Goal: Task Accomplishment & Management: Complete application form

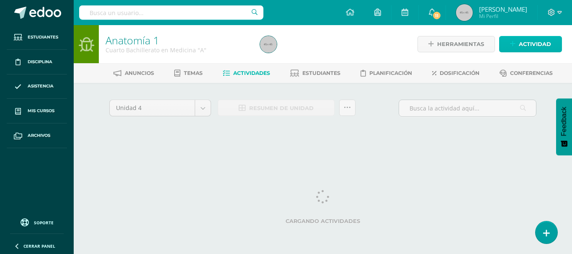
click at [541, 43] on span "Actividad" at bounding box center [534, 43] width 32 height 15
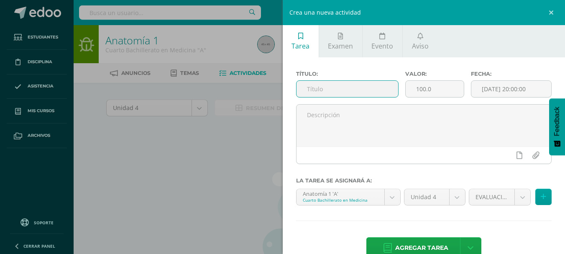
click at [363, 93] on input "text" at bounding box center [348, 89] width 102 height 16
type input "z"
type input "ZONA"
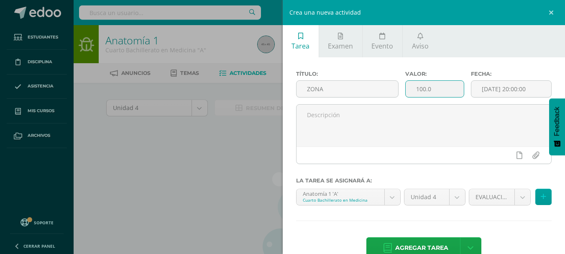
click at [437, 94] on input "100.0" at bounding box center [435, 89] width 58 height 16
type input "1"
type input "75"
click at [516, 195] on body "Estudiantes Disciplina Asistencia Mis cursos Archivos Soporte Ayuda Reportar un…" at bounding box center [282, 179] width 565 height 359
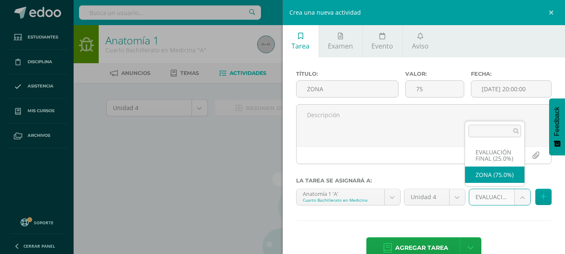
select select "6361"
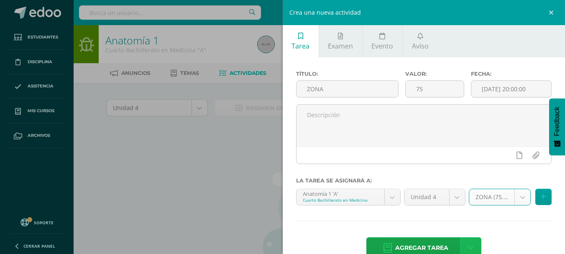
click at [470, 241] on link at bounding box center [470, 247] width 21 height 21
click at [472, 221] on link "Agregar tarea y ocultar" at bounding box center [468, 217] width 91 height 13
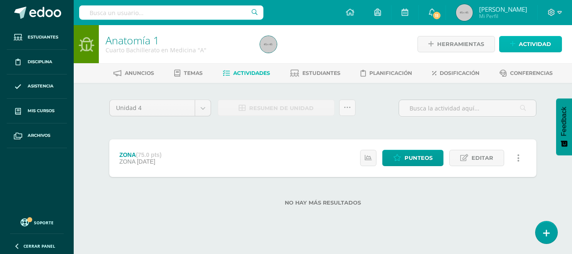
click at [506, 42] on link "Actividad" at bounding box center [530, 44] width 63 height 16
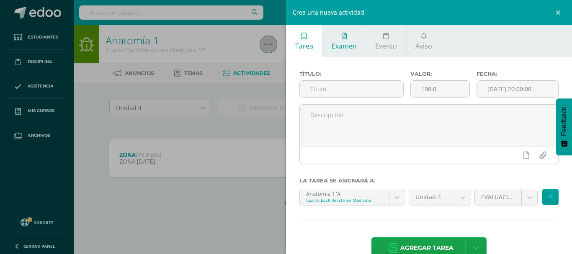
click at [328, 36] on link "Examen" at bounding box center [343, 41] width 43 height 32
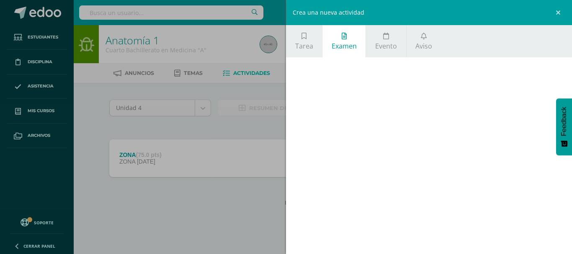
scroll to position [20, 0]
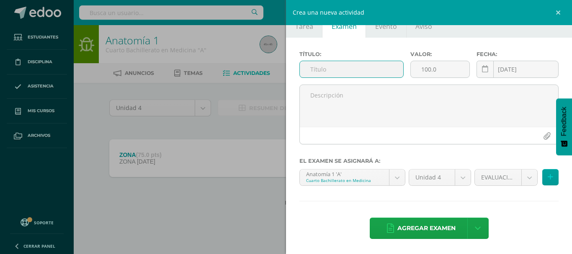
click at [334, 74] on input "text" at bounding box center [351, 69] width 103 height 16
type input "EVALUACIÓN FINAL"
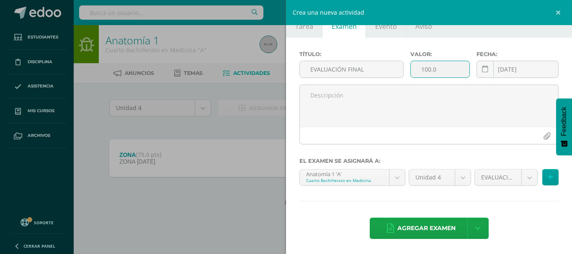
click at [444, 71] on input "100.0" at bounding box center [439, 69] width 59 height 16
type input "1"
type input "25"
click at [474, 233] on link at bounding box center [477, 228] width 21 height 21
click at [472, 193] on link "Agregar examen y ocultar" at bounding box center [474, 194] width 92 height 20
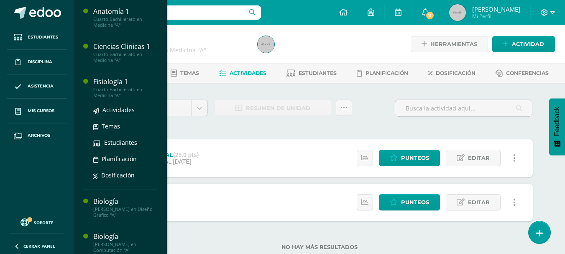
click at [108, 92] on div "Cuarto Bachillerato en Medicina "A"" at bounding box center [125, 93] width 64 height 12
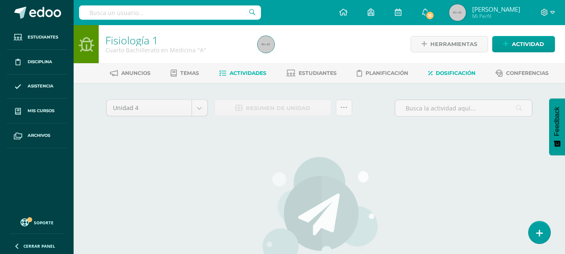
click at [445, 75] on span "Dosificación" at bounding box center [456, 73] width 40 height 6
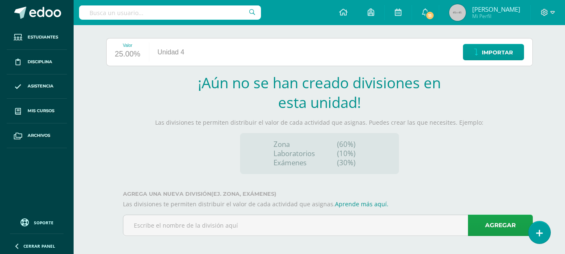
scroll to position [100, 0]
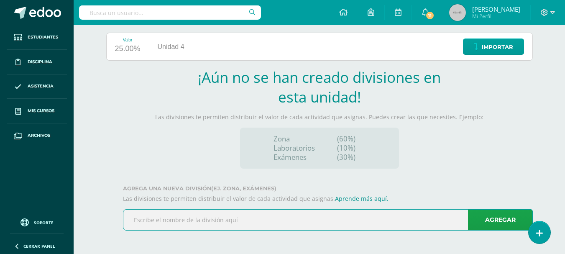
click at [340, 212] on input "text" at bounding box center [327, 220] width 409 height 21
type input "ZONA"
click at [505, 222] on link "Agregar" at bounding box center [500, 219] width 65 height 21
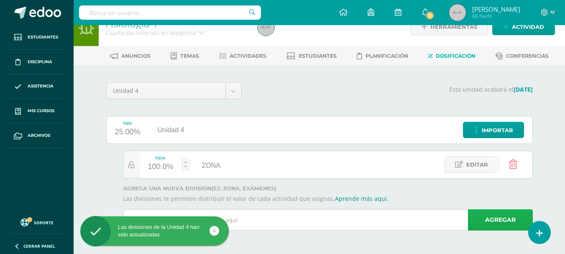
scroll to position [17, 0]
click at [505, 222] on link "Agregar" at bounding box center [500, 219] width 65 height 21
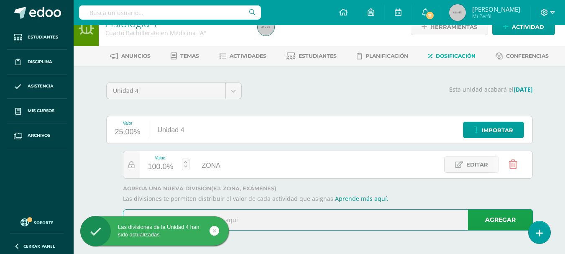
click at [403, 218] on input "text" at bounding box center [327, 220] width 409 height 21
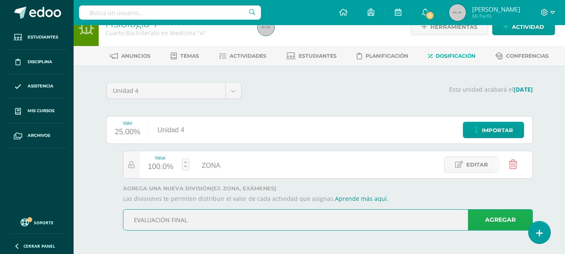
type input "EVALUACIÓN FINAL"
click at [512, 221] on link "Agregar" at bounding box center [500, 219] width 65 height 21
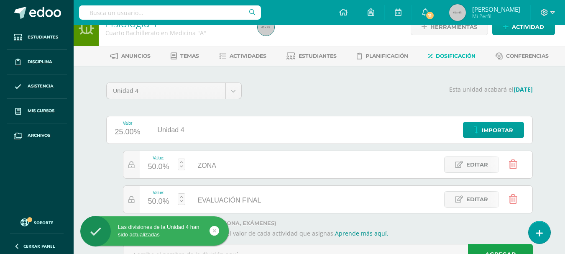
click at [163, 168] on div "50.0%" at bounding box center [158, 166] width 21 height 13
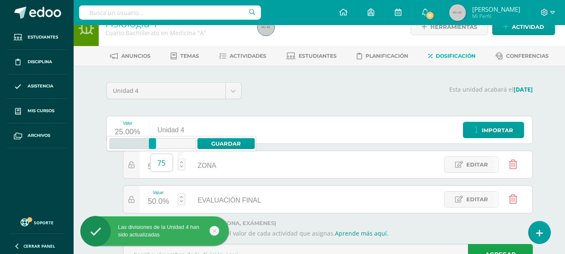
type input "75"
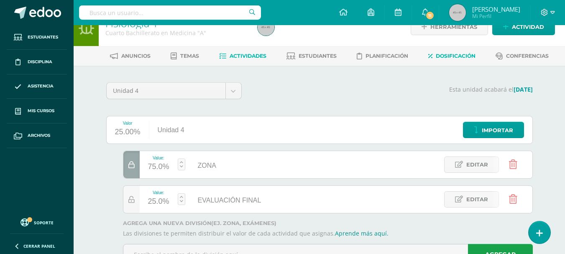
click at [259, 54] on span "Actividades" at bounding box center [248, 56] width 37 height 6
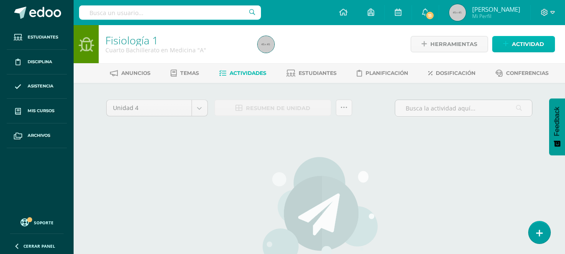
click at [513, 47] on span "Actividad" at bounding box center [528, 43] width 32 height 15
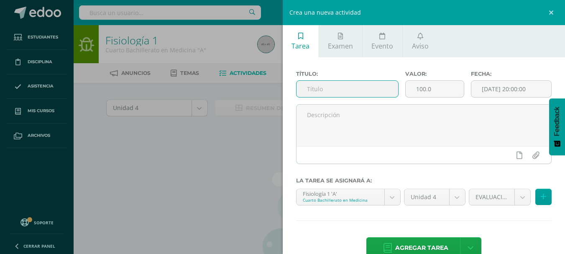
click at [319, 87] on input "text" at bounding box center [348, 89] width 102 height 16
type input "ZONA"
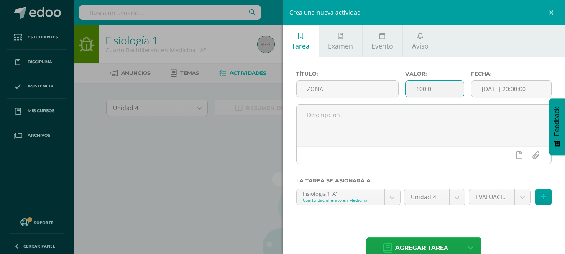
click at [429, 92] on input "100.0" at bounding box center [435, 89] width 58 height 16
type input "1"
type input "75"
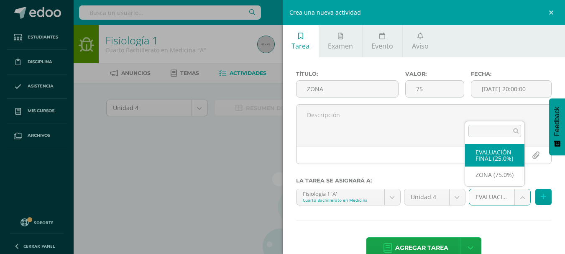
click at [511, 201] on body "Estudiantes Disciplina Asistencia Mis cursos Archivos Soporte Ayuda Reportar un…" at bounding box center [282, 179] width 565 height 359
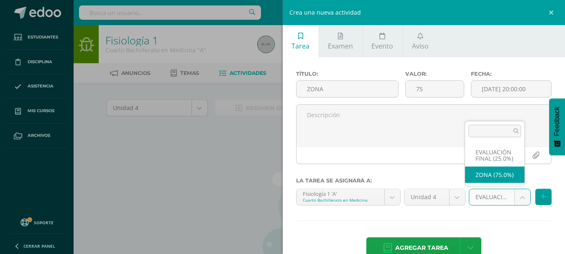
select select "6442"
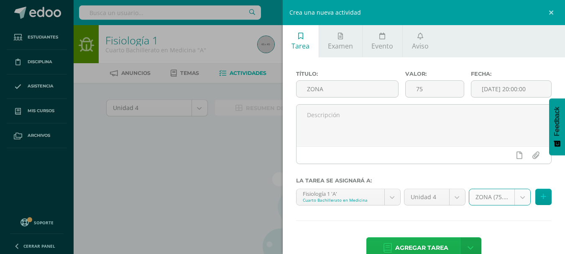
click at [428, 246] on span "Agregar tarea" at bounding box center [421, 248] width 53 height 21
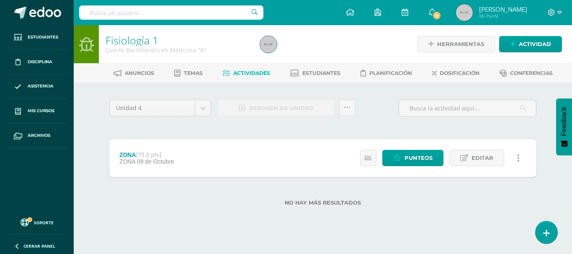
click at [518, 159] on icon at bounding box center [518, 158] width 3 height 9
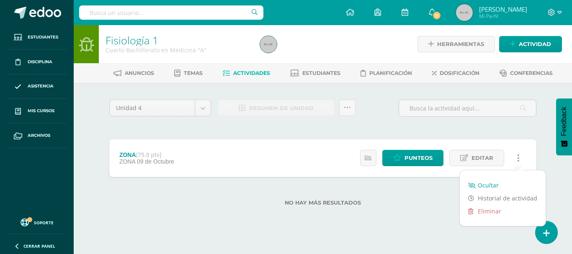
click at [487, 184] on link "Ocultar" at bounding box center [502, 185] width 86 height 13
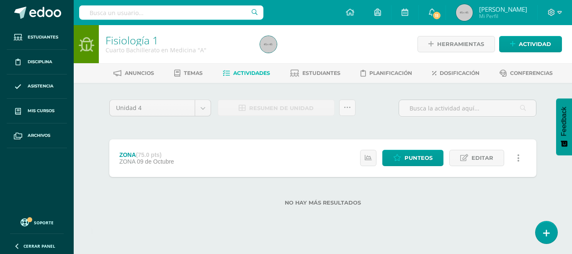
click at [517, 160] on icon at bounding box center [518, 158] width 3 height 9
click at [413, 214] on div "No hay más resultados" at bounding box center [322, 196] width 427 height 39
click at [528, 45] on span "Actividad" at bounding box center [534, 43] width 32 height 15
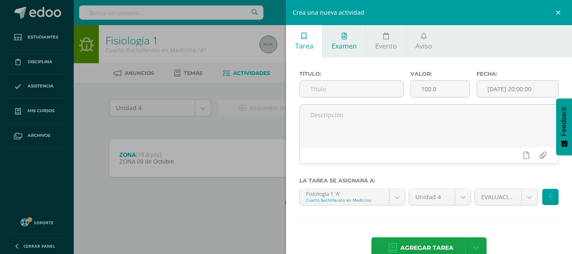
click at [342, 48] on span "Examen" at bounding box center [343, 45] width 25 height 9
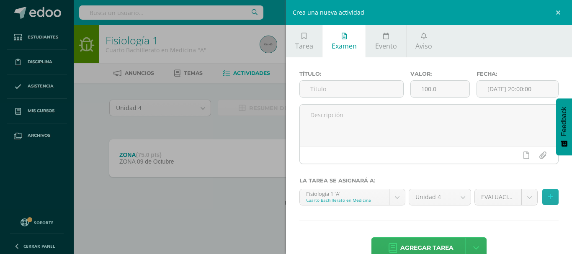
scroll to position [20, 0]
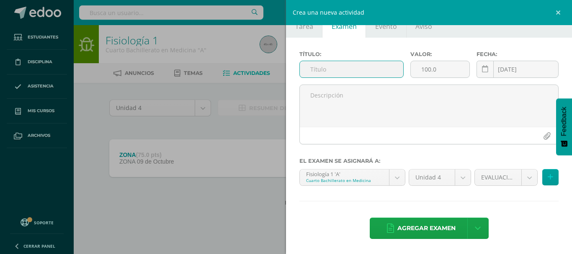
click at [341, 67] on input "text" at bounding box center [351, 69] width 103 height 16
type input "EVALUACIÓN FINAL"
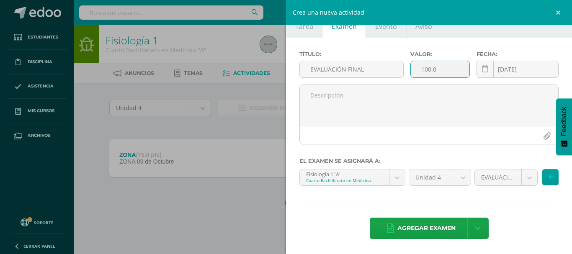
click at [445, 71] on input "100.0" at bounding box center [439, 69] width 59 height 16
type input "1"
type input "5"
type input "75"
click at [523, 180] on body "Visibilidad de actividad cambiada con éxito. Estudiantes Disciplina Asistencia …" at bounding box center [286, 116] width 572 height 233
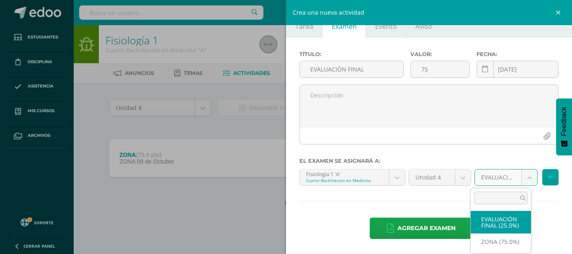
click at [527, 177] on body "Visibilidad de actividad cambiada con éxito. Estudiantes Disciplina Asistencia …" at bounding box center [286, 116] width 572 height 233
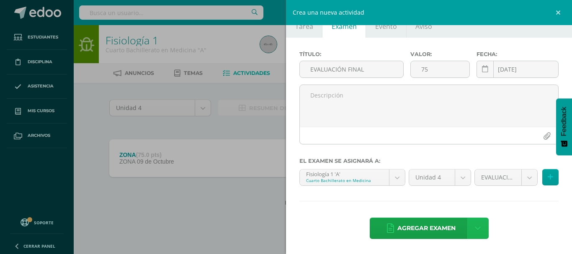
click at [477, 225] on link at bounding box center [477, 228] width 21 height 21
click at [470, 190] on link "Agregar examen y ocultar" at bounding box center [474, 194] width 92 height 20
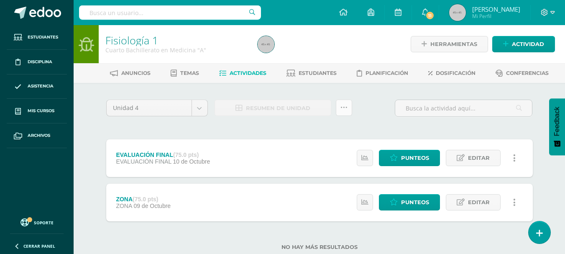
click at [345, 106] on icon at bounding box center [344, 107] width 7 height 7
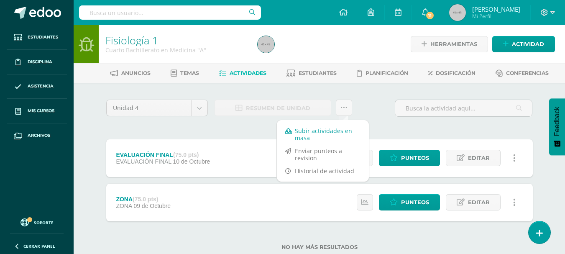
click at [322, 133] on link "Subir actividades en masa" at bounding box center [323, 134] width 92 height 20
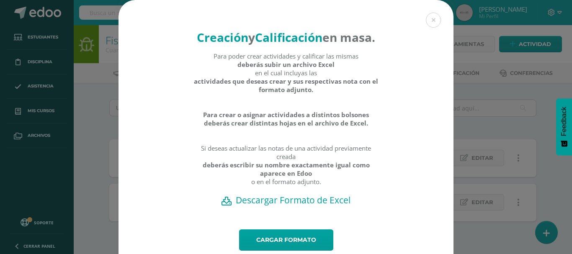
click at [308, 206] on h2 "Descargar Formato de Excel" at bounding box center [285, 200] width 305 height 12
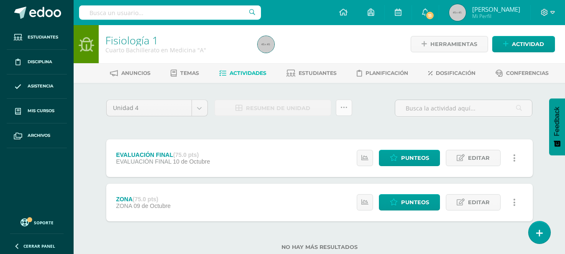
click at [344, 112] on link at bounding box center [344, 108] width 16 height 16
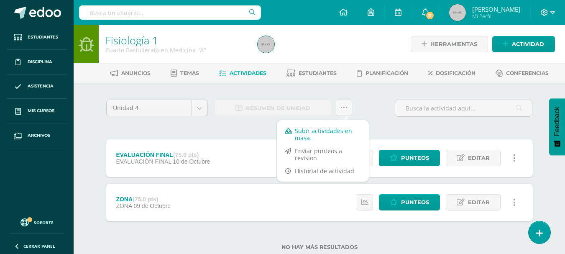
click at [343, 131] on link "Subir actividades en masa" at bounding box center [323, 134] width 92 height 20
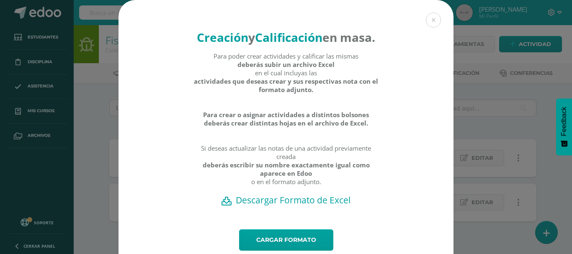
click at [294, 206] on h2 "Descargar Formato de Excel" at bounding box center [285, 200] width 305 height 12
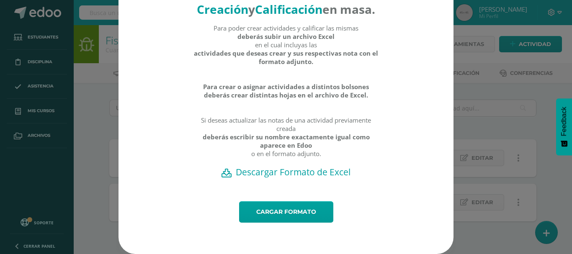
scroll to position [44, 0]
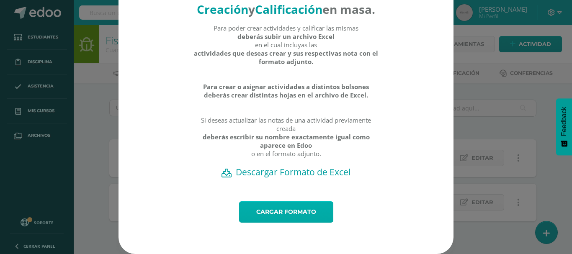
click at [292, 210] on link "Cargar formato" at bounding box center [286, 211] width 94 height 21
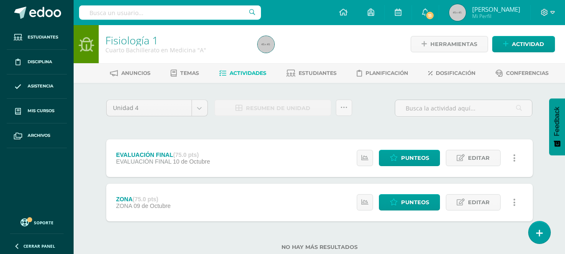
click at [515, 157] on icon at bounding box center [514, 158] width 3 height 9
click at [269, 126] on div "Unidad 4 Unidad 1 Unidad 2 Unidad 3 Unidad 4 Resumen de unidad Subir actividade…" at bounding box center [319, 180] width 433 height 161
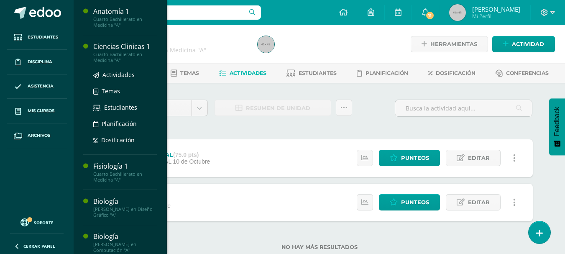
click at [120, 49] on div "Ciencias Clinicas 1" at bounding box center [125, 47] width 64 height 10
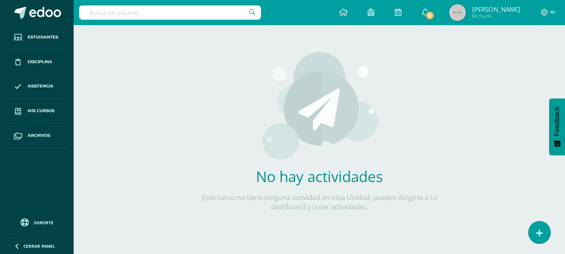
scroll to position [105, 0]
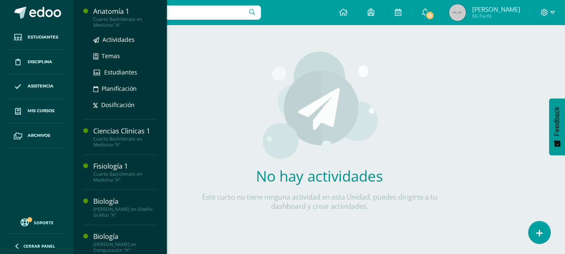
click at [125, 15] on div "Anatomía 1" at bounding box center [125, 12] width 64 height 10
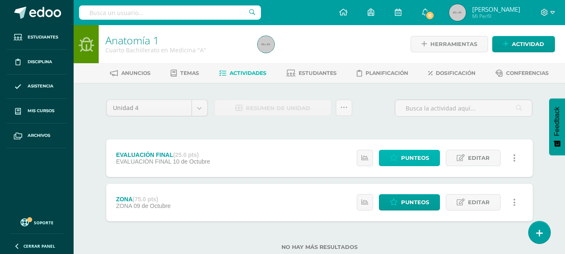
click at [415, 158] on span "Punteos" at bounding box center [415, 157] width 28 height 15
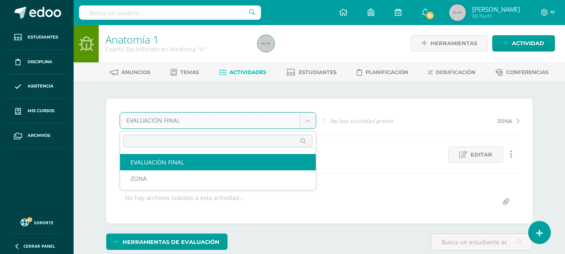
scroll to position [1, 0]
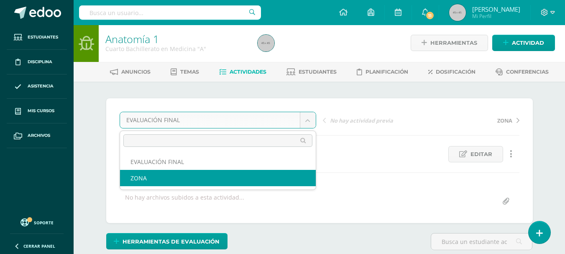
select select "/dashboard/teacher/grade-activity/6440/"
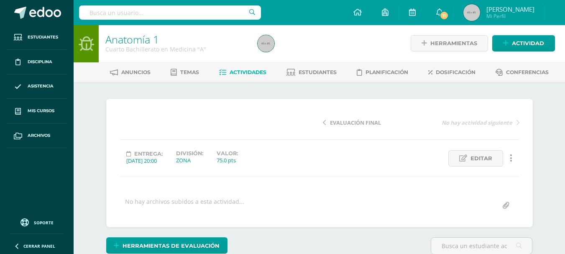
scroll to position [1, 0]
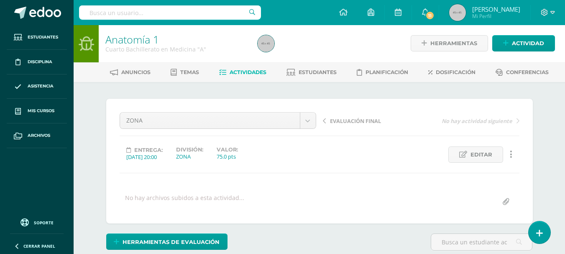
click at [260, 88] on div "¿Estás seguro que quieres eliminar esta actividad? Esto borrará la actividad y …" at bounding box center [320, 206] width 460 height 249
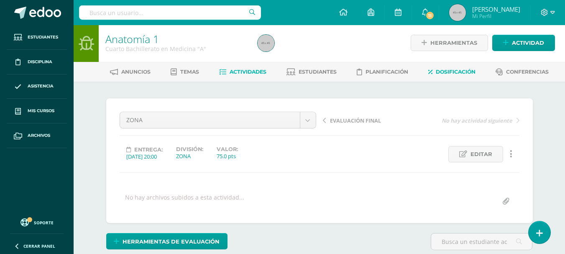
click at [439, 73] on span "Dosificación" at bounding box center [456, 72] width 40 height 6
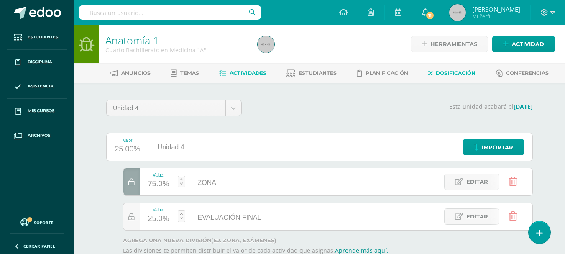
click at [230, 69] on link "Actividades" at bounding box center [242, 73] width 47 height 13
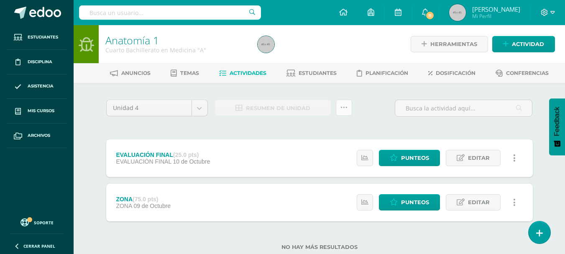
click at [347, 111] on link at bounding box center [344, 108] width 16 height 16
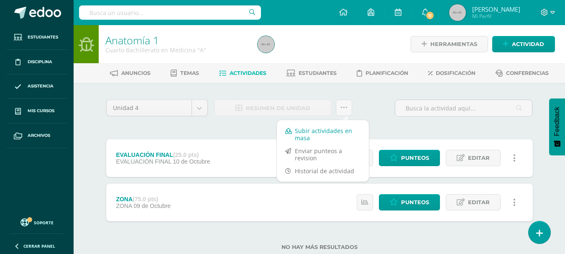
click at [334, 131] on link "Subir actividades en masa" at bounding box center [323, 134] width 92 height 20
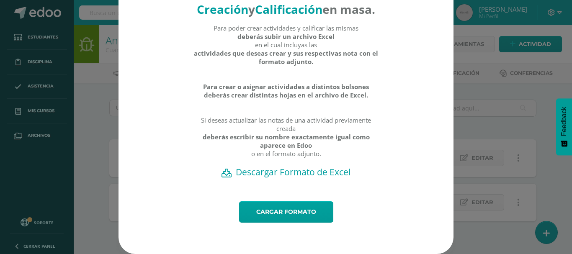
scroll to position [44, 0]
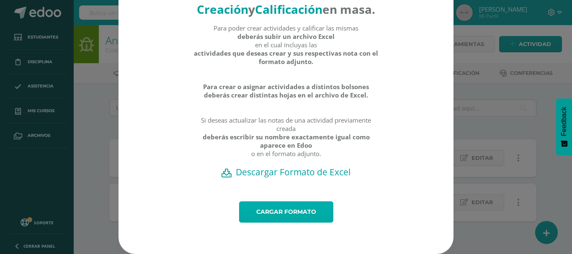
click at [286, 206] on link "Cargar formato" at bounding box center [286, 211] width 94 height 21
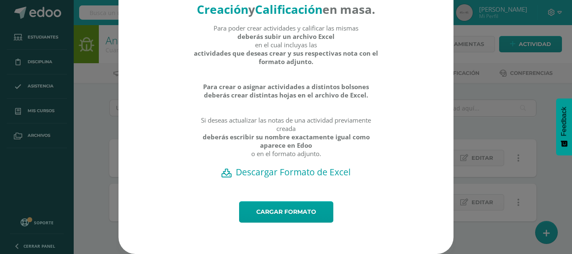
click at [290, 171] on h2 "Descargar Formato de Excel" at bounding box center [285, 172] width 305 height 12
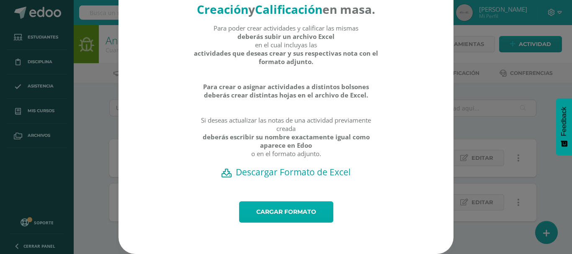
click at [278, 211] on link "Cargar formato" at bounding box center [286, 211] width 94 height 21
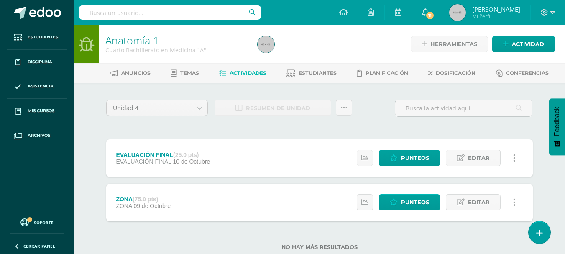
click at [391, 127] on div "Unidad 4 Unidad 1 Unidad 2 Unidad 3 Unidad 4 Resumen de unidad Subir actividade…" at bounding box center [319, 180] width 433 height 161
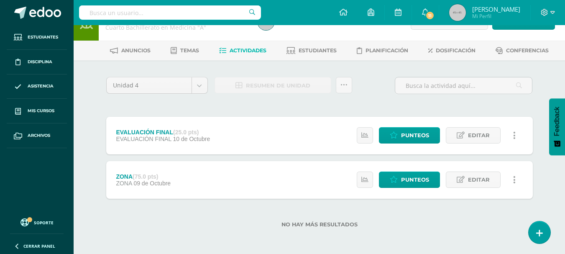
scroll to position [23, 0]
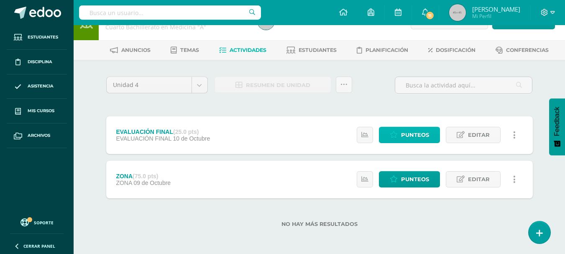
click at [422, 136] on span "Punteos" at bounding box center [415, 134] width 28 height 15
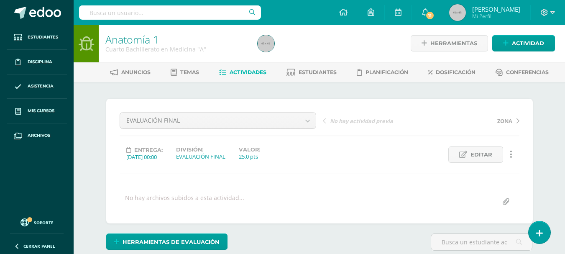
scroll to position [1, 0]
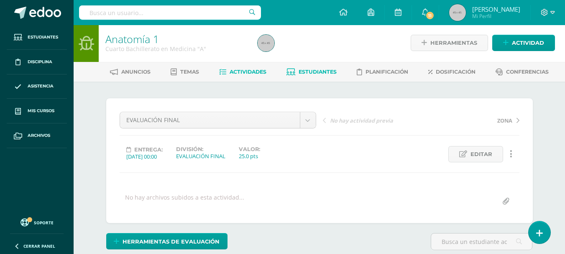
drag, startPoint x: 322, startPoint y: 176, endPoint x: 326, endPoint y: 76, distance: 100.1
click at [321, 74] on span "Estudiantes" at bounding box center [318, 72] width 38 height 6
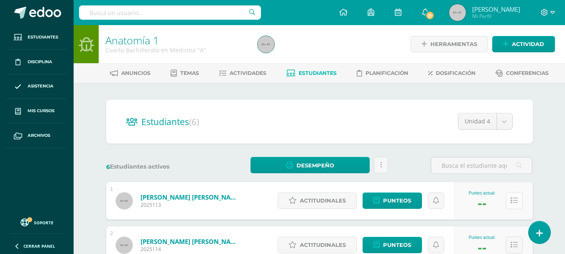
click at [510, 203] on button at bounding box center [514, 200] width 17 height 17
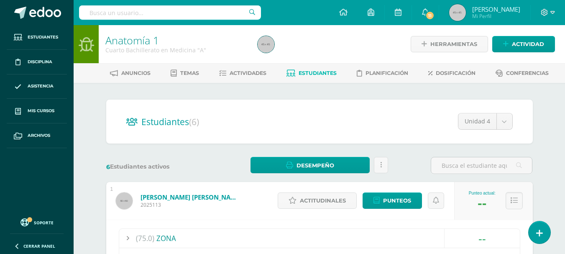
click at [484, 204] on div "--" at bounding box center [482, 202] width 9 height 15
click at [511, 205] on button at bounding box center [514, 200] width 17 height 17
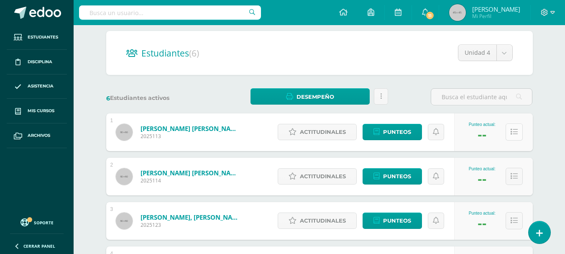
scroll to position [74, 0]
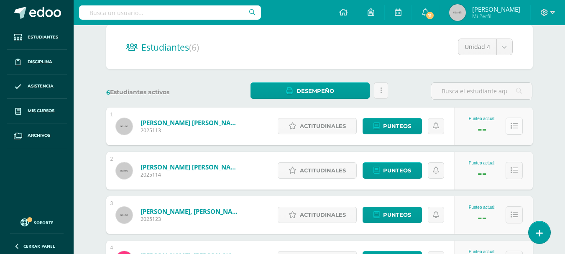
click at [512, 128] on icon at bounding box center [514, 126] width 7 height 7
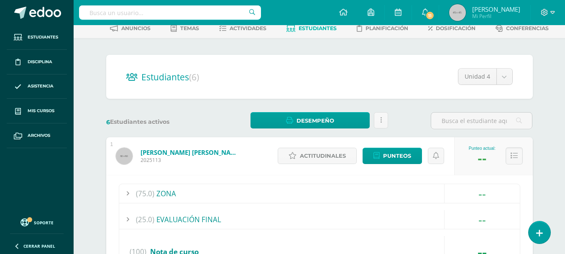
scroll to position [0, 0]
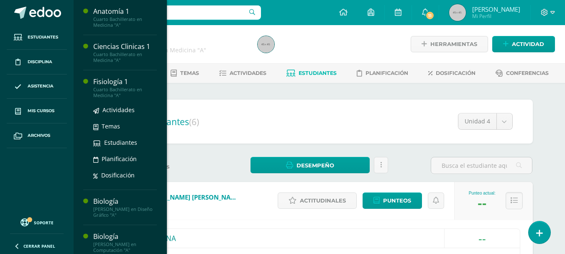
click at [113, 88] on div "Cuarto Bachillerato en Medicina "A"" at bounding box center [125, 93] width 64 height 12
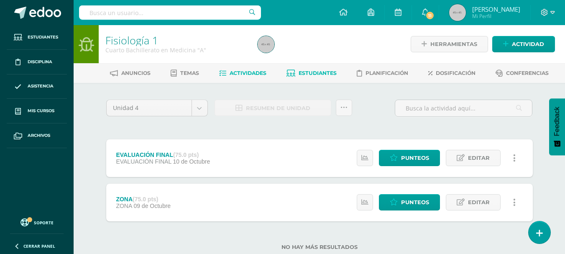
click at [307, 77] on link "Estudiantes" at bounding box center [312, 73] width 50 height 13
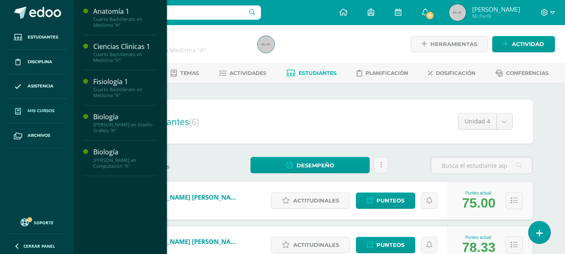
click at [42, 111] on span "Mis cursos" at bounding box center [41, 111] width 27 height 7
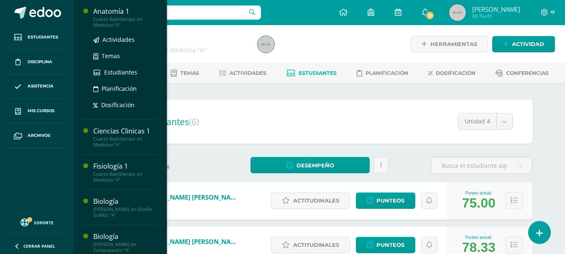
click at [120, 22] on div "Cuarto Bachillerato en Medicina "A"" at bounding box center [125, 22] width 64 height 12
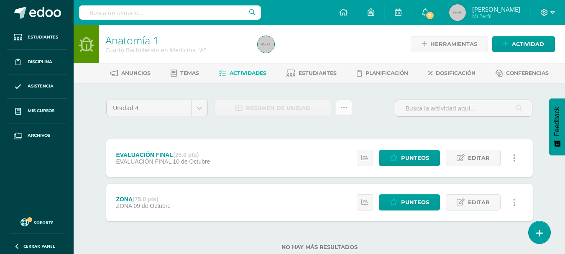
click at [349, 113] on link at bounding box center [344, 108] width 16 height 16
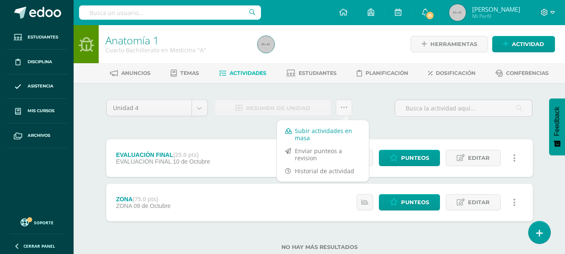
click at [327, 137] on link "Subir actividades en masa" at bounding box center [323, 134] width 92 height 20
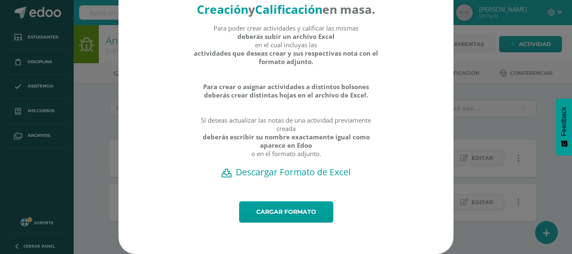
scroll to position [44, 0]
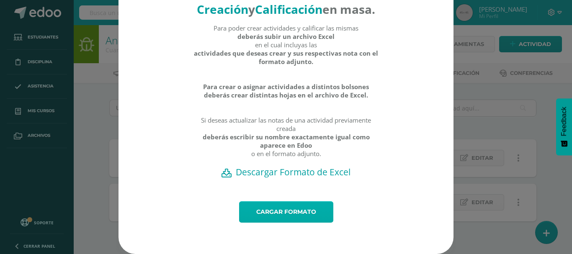
click at [278, 214] on link "Cargar formato" at bounding box center [286, 211] width 94 height 21
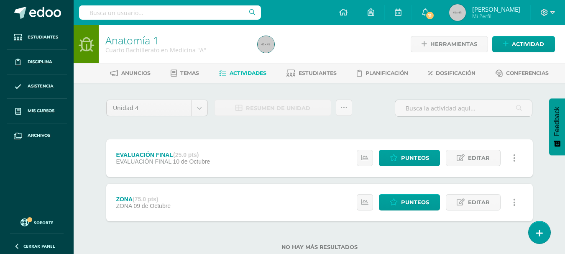
click at [318, 80] on div "Anuncios Temas Actividades Estudiantes Planificación Dosificación Conferencias" at bounding box center [330, 73] width 512 height 20
click at [316, 74] on span "Estudiantes" at bounding box center [318, 73] width 38 height 6
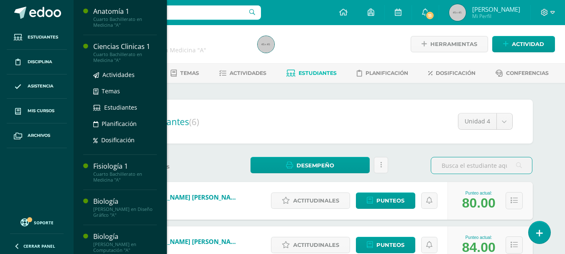
click at [126, 45] on div "Ciencias Clinicas 1" at bounding box center [125, 47] width 64 height 10
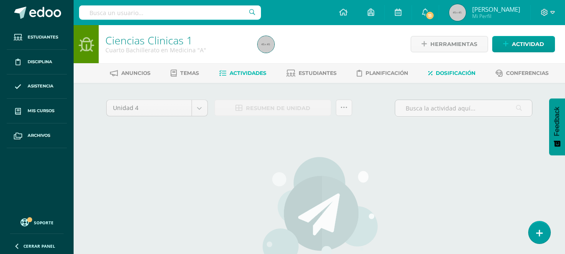
click at [452, 74] on span "Dosificación" at bounding box center [456, 73] width 40 height 6
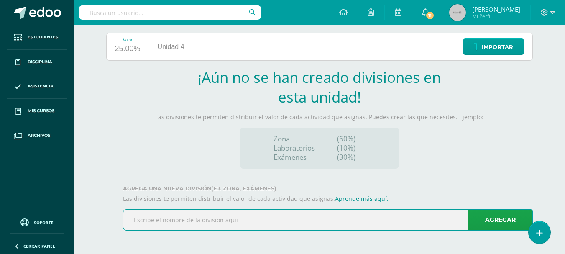
click at [274, 217] on input "text" at bounding box center [327, 220] width 409 height 21
type input "ZONA"
click at [501, 219] on link "Agregar" at bounding box center [500, 219] width 65 height 21
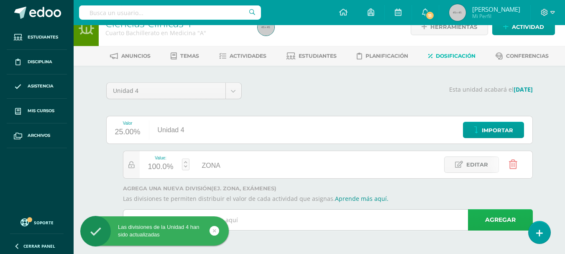
scroll to position [17, 0]
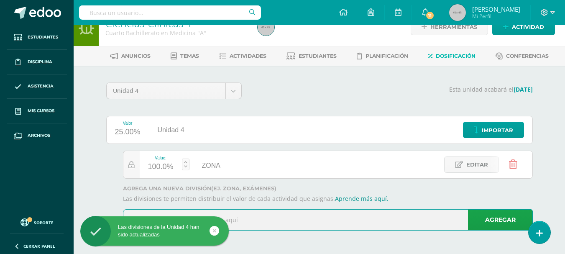
click at [375, 220] on input "text" at bounding box center [327, 220] width 409 height 21
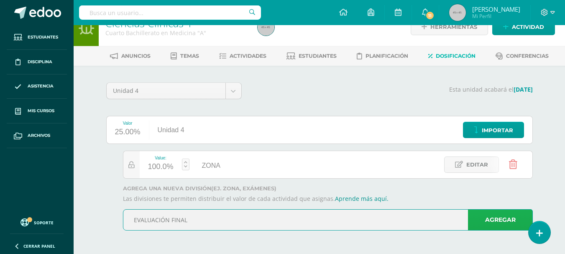
type input "EVALUACIÓN FINAL"
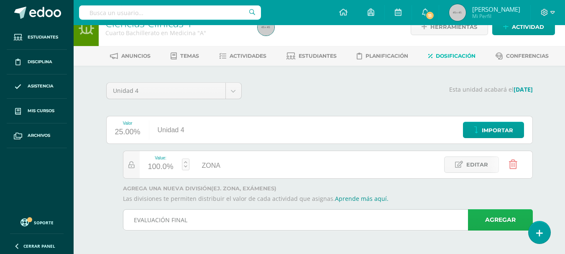
click at [492, 218] on link "Agregar" at bounding box center [500, 219] width 65 height 21
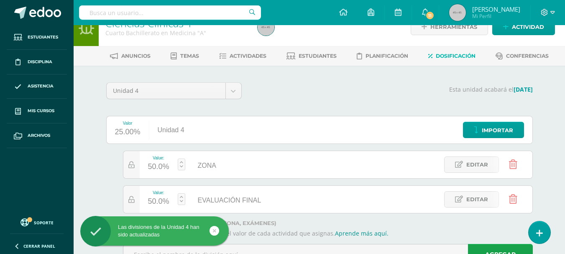
click at [180, 164] on link at bounding box center [182, 165] width 8 height 12
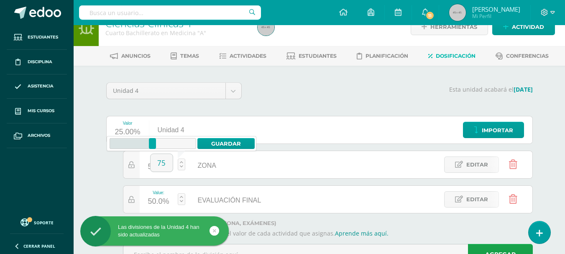
type input "75"
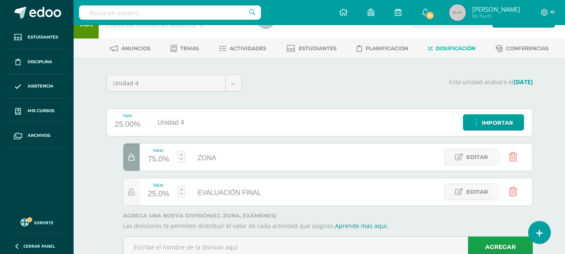
scroll to position [0, 0]
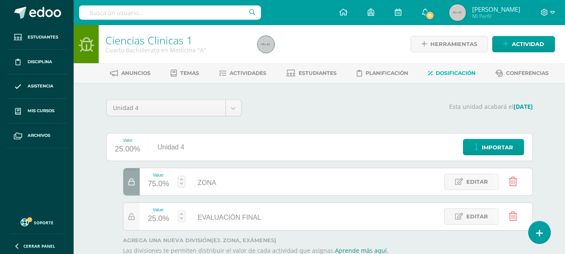
click at [307, 109] on p "Esta unidad acabará el 13/10/2025" at bounding box center [392, 107] width 281 height 8
click at [435, 15] on span "11" at bounding box center [430, 15] width 9 height 9
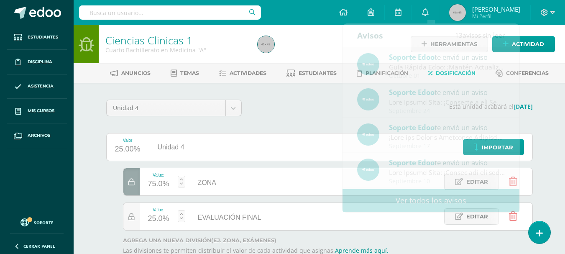
click at [287, 96] on div "Unidad 4 Unidad 1 Unidad 2 Unidad 3 Unidad 4 Esta unidad acabará el 13/10/2025 …" at bounding box center [320, 194] width 460 height 223
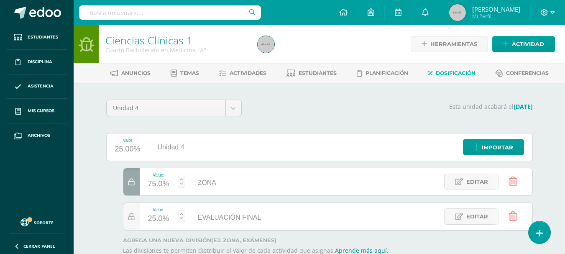
click at [291, 118] on div "Esta unidad acabará el 13/10/2025" at bounding box center [392, 111] width 291 height 23
click at [279, 110] on div "Esta unidad acabará el 13/10/2025" at bounding box center [392, 111] width 291 height 23
click at [522, 44] on span "Actividad" at bounding box center [528, 43] width 32 height 15
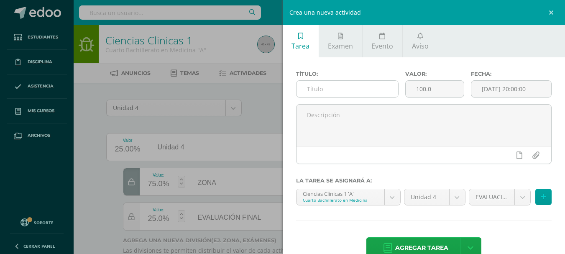
click at [367, 86] on input "text" at bounding box center [348, 89] width 102 height 16
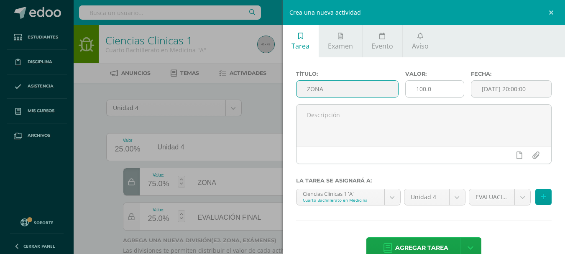
type input "ZONA"
click at [430, 87] on input "100.0" at bounding box center [435, 89] width 58 height 16
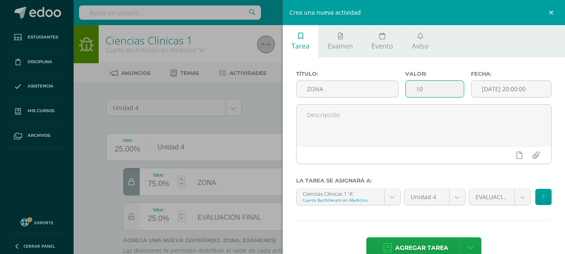
type input "1"
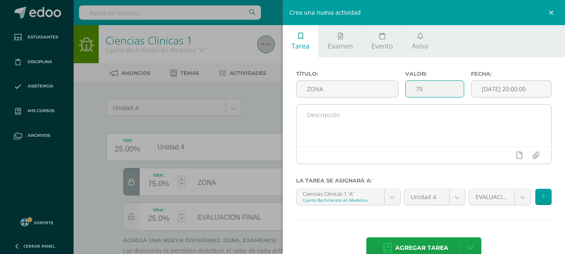
scroll to position [20, 0]
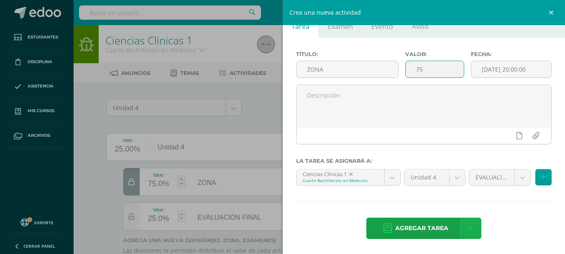
type input "75"
click at [471, 227] on link at bounding box center [470, 228] width 21 height 21
click at [515, 178] on body "Las divisiones de la Unidad 4 han sido actualizadas Las divisiones de la Unidad…" at bounding box center [282, 153] width 565 height 306
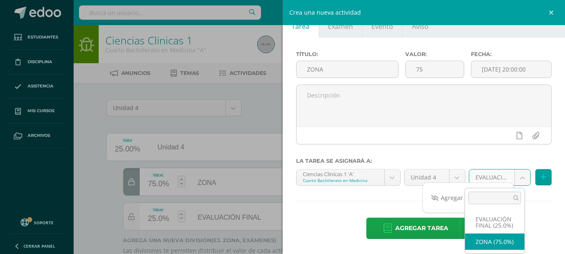
select select "6446"
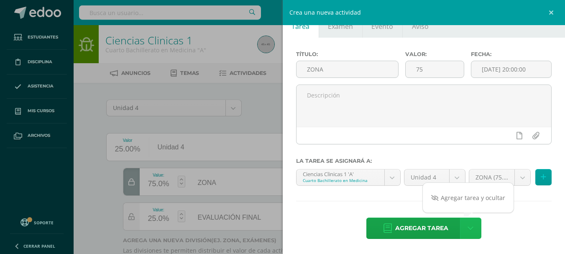
click at [463, 228] on link at bounding box center [470, 228] width 21 height 21
click at [467, 199] on link "Agregar tarea y ocultar" at bounding box center [468, 197] width 91 height 13
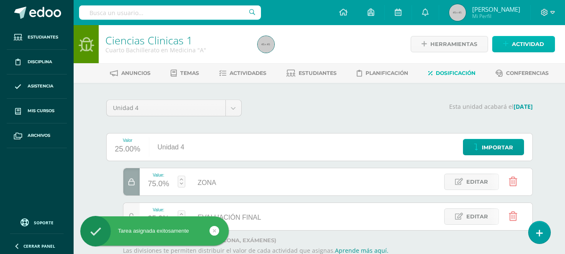
click at [518, 45] on span "Actividad" at bounding box center [528, 43] width 32 height 15
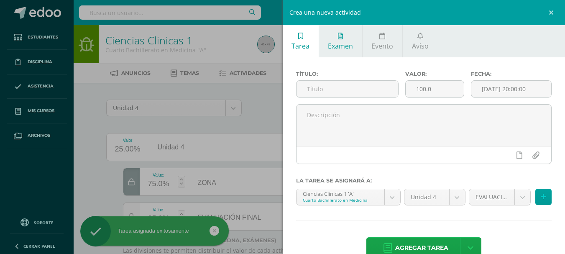
click at [345, 56] on link "Examen" at bounding box center [340, 41] width 43 height 32
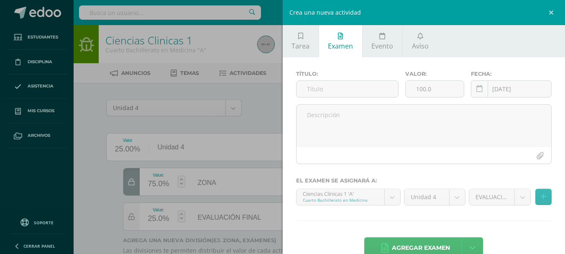
scroll to position [20, 0]
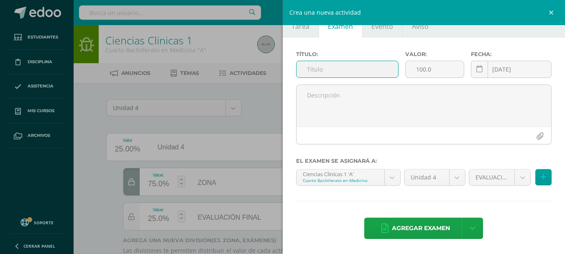
click at [344, 71] on input "text" at bounding box center [348, 69] width 102 height 16
type input "EVALUACIÓN FINAL"
click at [442, 75] on input "100.0" at bounding box center [435, 69] width 58 height 16
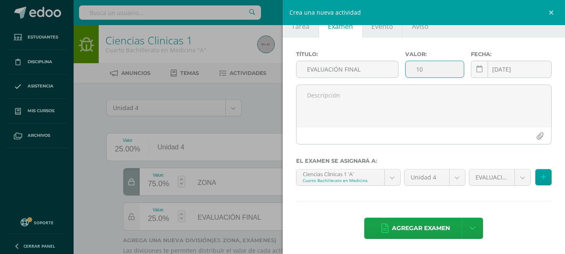
type input "1"
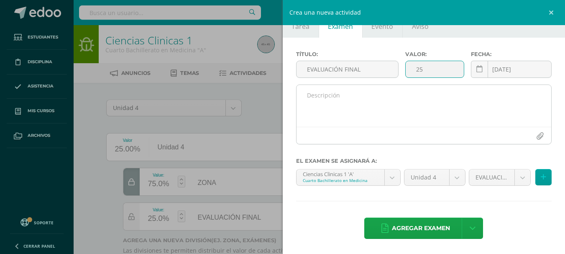
type input "25"
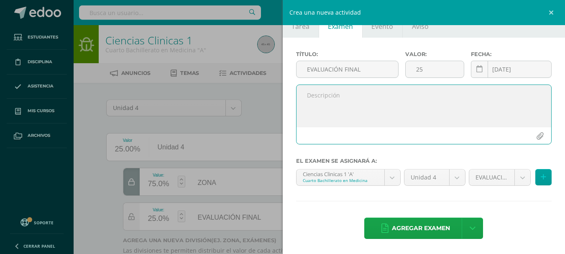
click at [442, 109] on textarea at bounding box center [424, 106] width 255 height 42
click at [513, 180] on body "Tarea asignada exitosamente Estudiantes Disciplina Asistencia Mis cursos Archiv…" at bounding box center [282, 153] width 565 height 306
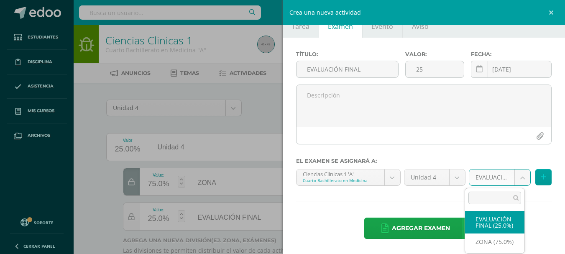
click at [462, 229] on body "Tarea asignada exitosamente Estudiantes Disciplina Asistencia Mis cursos Archiv…" at bounding box center [282, 153] width 565 height 306
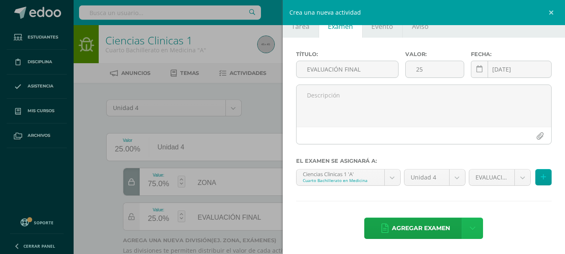
click at [462, 229] on link at bounding box center [472, 228] width 21 height 21
click at [467, 192] on link "Agregar examen y ocultar" at bounding box center [470, 194] width 92 height 20
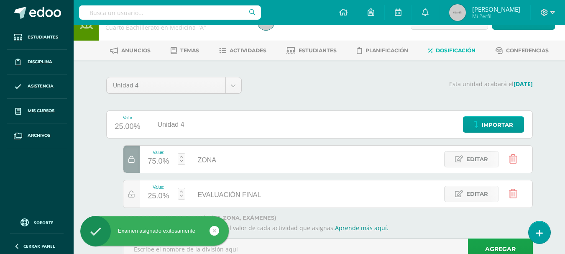
scroll to position [52, 0]
